Goal: Navigation & Orientation: Find specific page/section

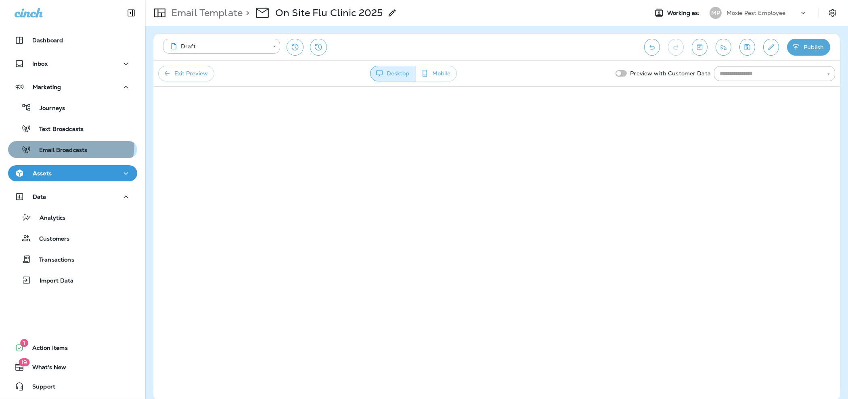
click at [64, 144] on div "Email Broadcasts" at bounding box center [49, 150] width 76 height 12
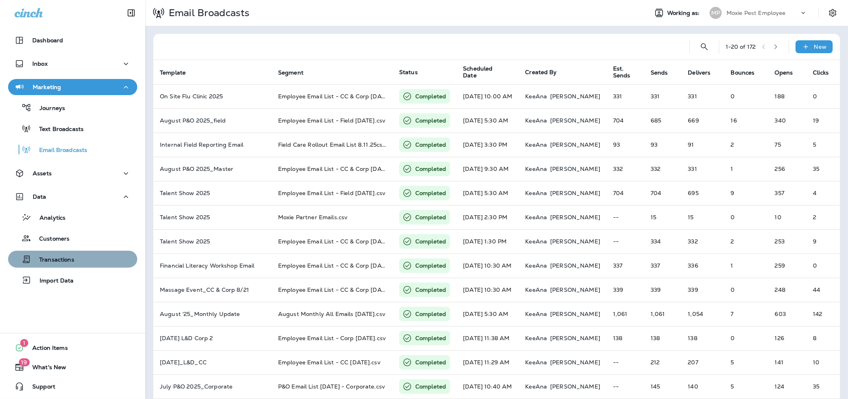
click at [76, 259] on div "Transactions" at bounding box center [72, 259] width 123 height 12
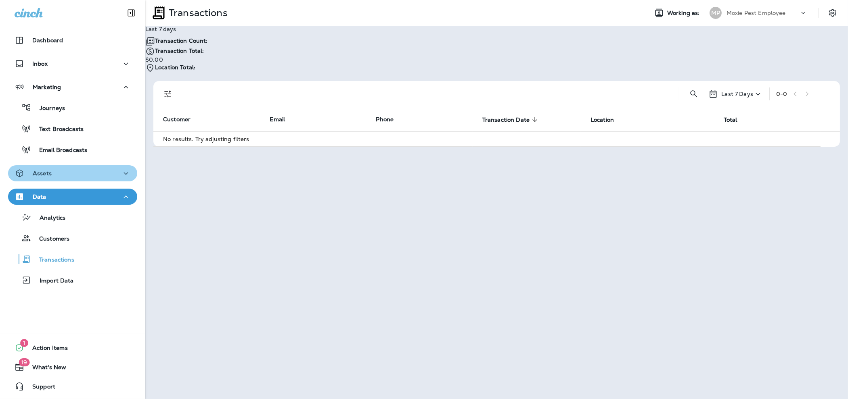
click at [76, 174] on div "Assets" at bounding box center [73, 174] width 116 height 10
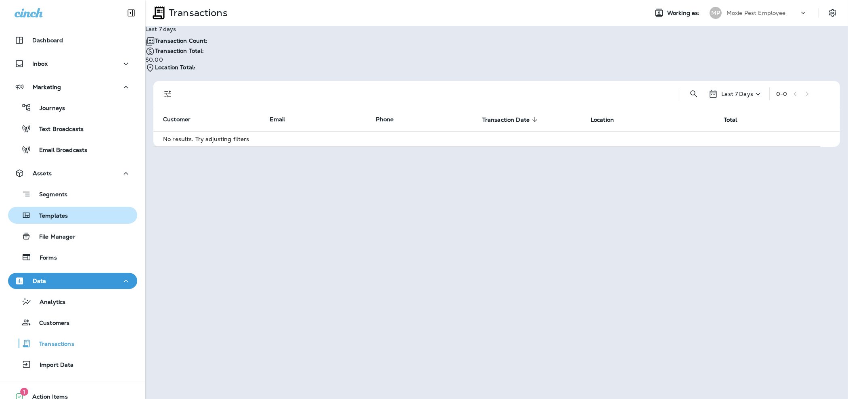
click at [67, 215] on p "Templates" at bounding box center [49, 217] width 37 height 8
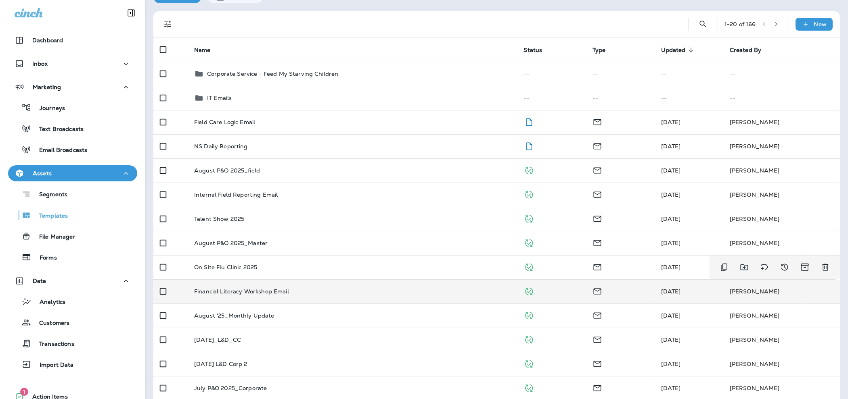
scroll to position [44, 0]
click at [323, 297] on td "Financial Literacy Workshop Email" at bounding box center [352, 291] width 329 height 24
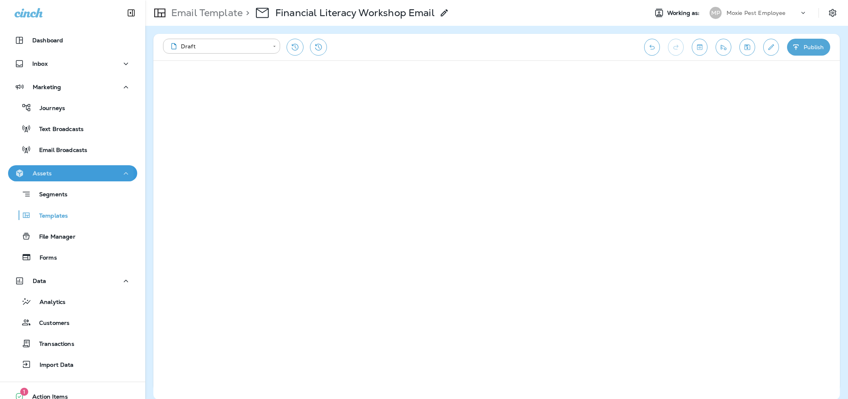
click at [62, 176] on div "Assets" at bounding box center [73, 174] width 116 height 10
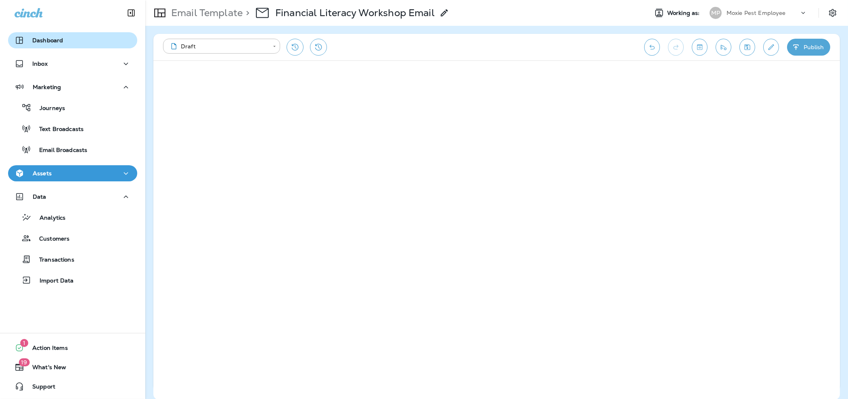
click at [40, 43] on p "Dashboard" at bounding box center [47, 40] width 31 height 6
